Goal: Transaction & Acquisition: Purchase product/service

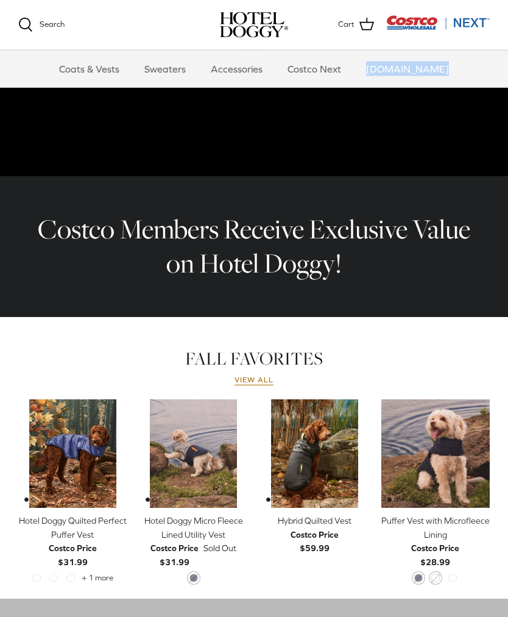
scroll to position [271, 0]
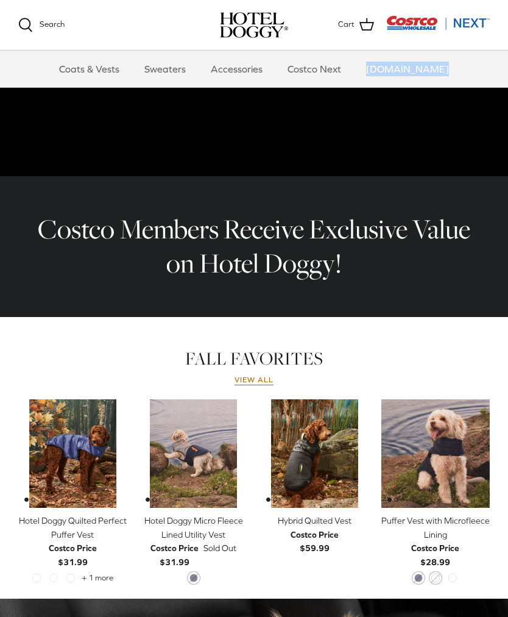
click at [251, 371] on span "FALL FAVORITES" at bounding box center [254, 358] width 138 height 24
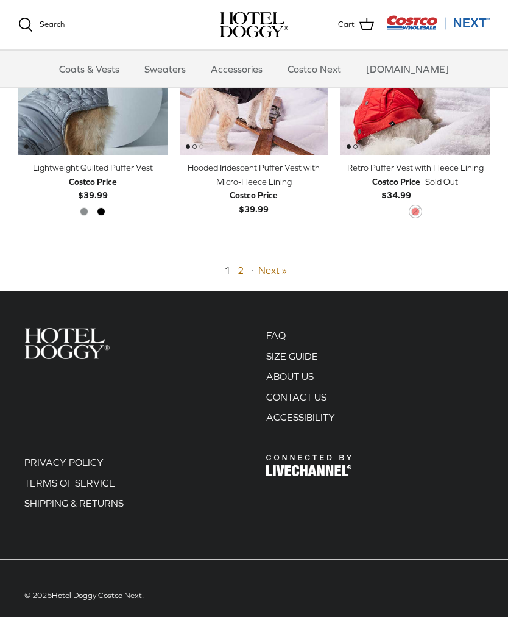
scroll to position [2133, 0]
click at [248, 263] on div "1 2 · Next »" at bounding box center [254, 271] width 472 height 16
click at [243, 265] on link "2" at bounding box center [241, 270] width 6 height 11
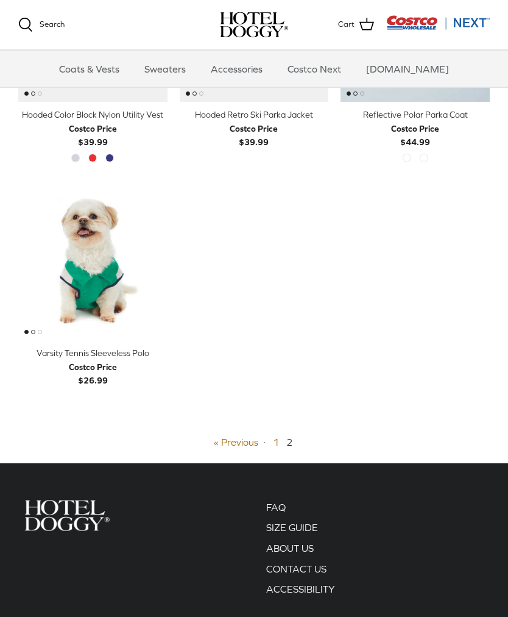
scroll to position [255, 0]
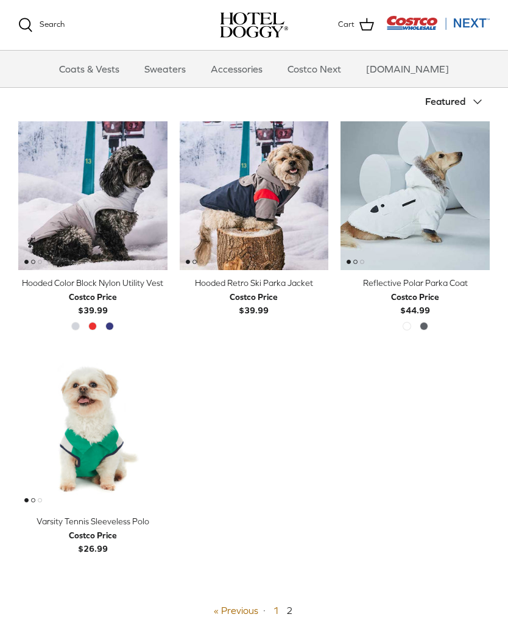
click at [107, 62] on link "Coats & Vests" at bounding box center [89, 69] width 82 height 37
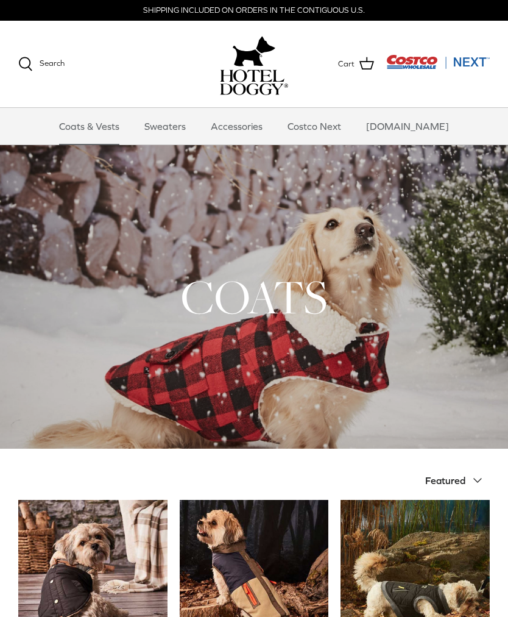
click at [249, 122] on link "Accessories" at bounding box center [237, 126] width 74 height 37
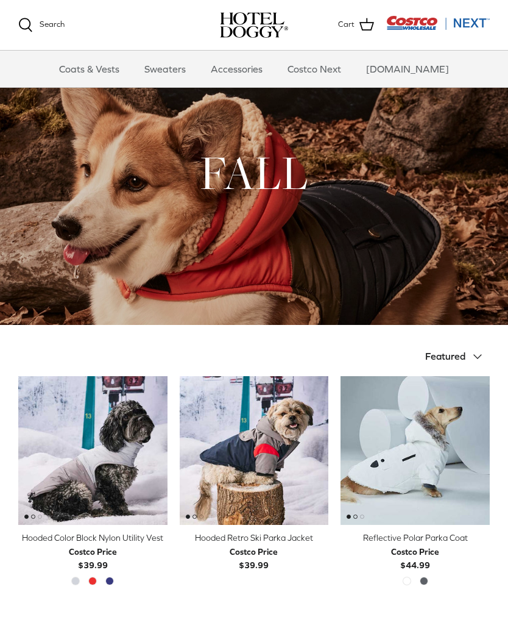
scroll to position [255, 0]
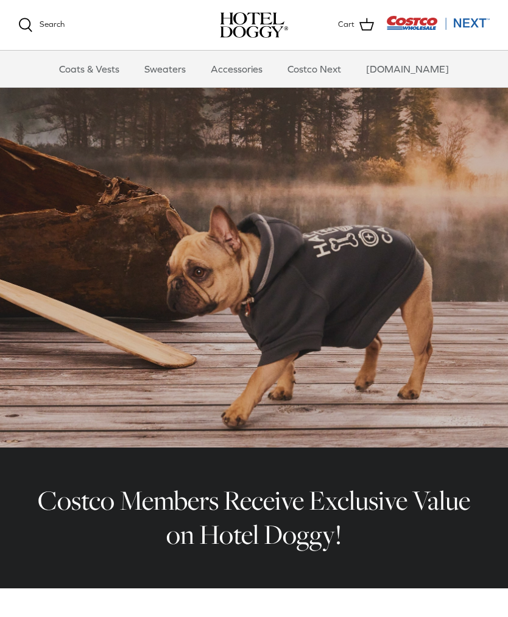
scroll to position [271, 0]
